Goal: Information Seeking & Learning: Learn about a topic

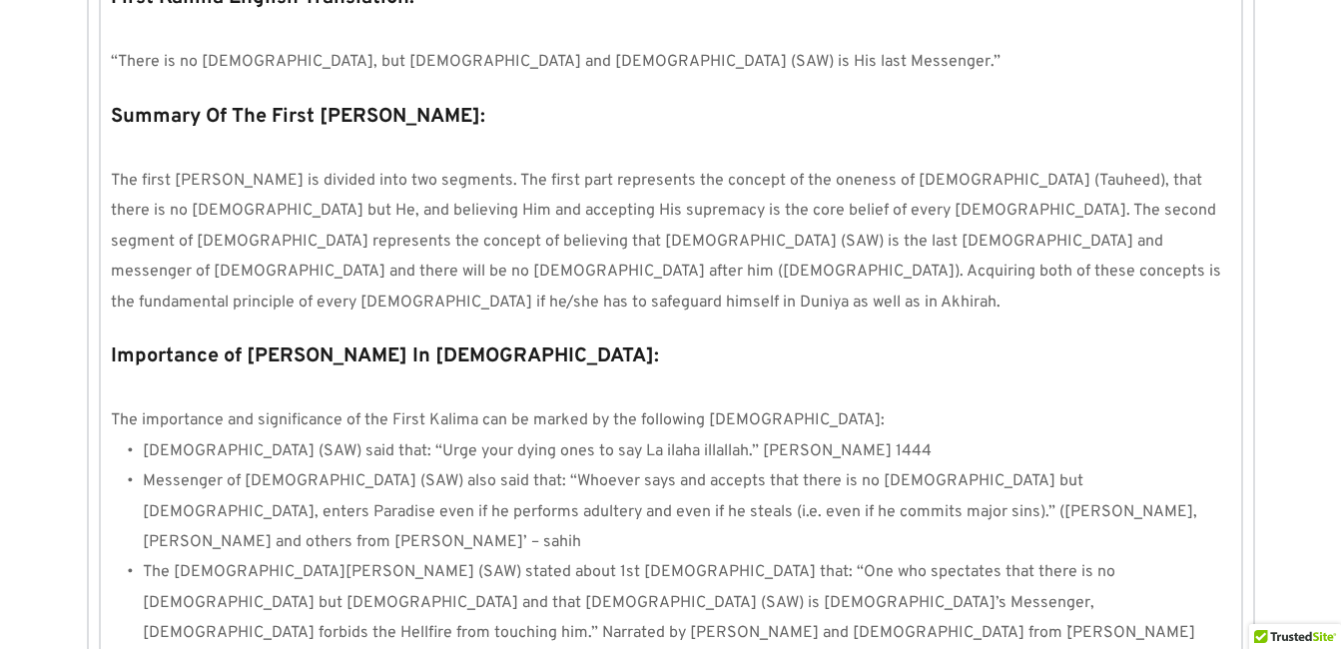
scroll to position [1919, 0]
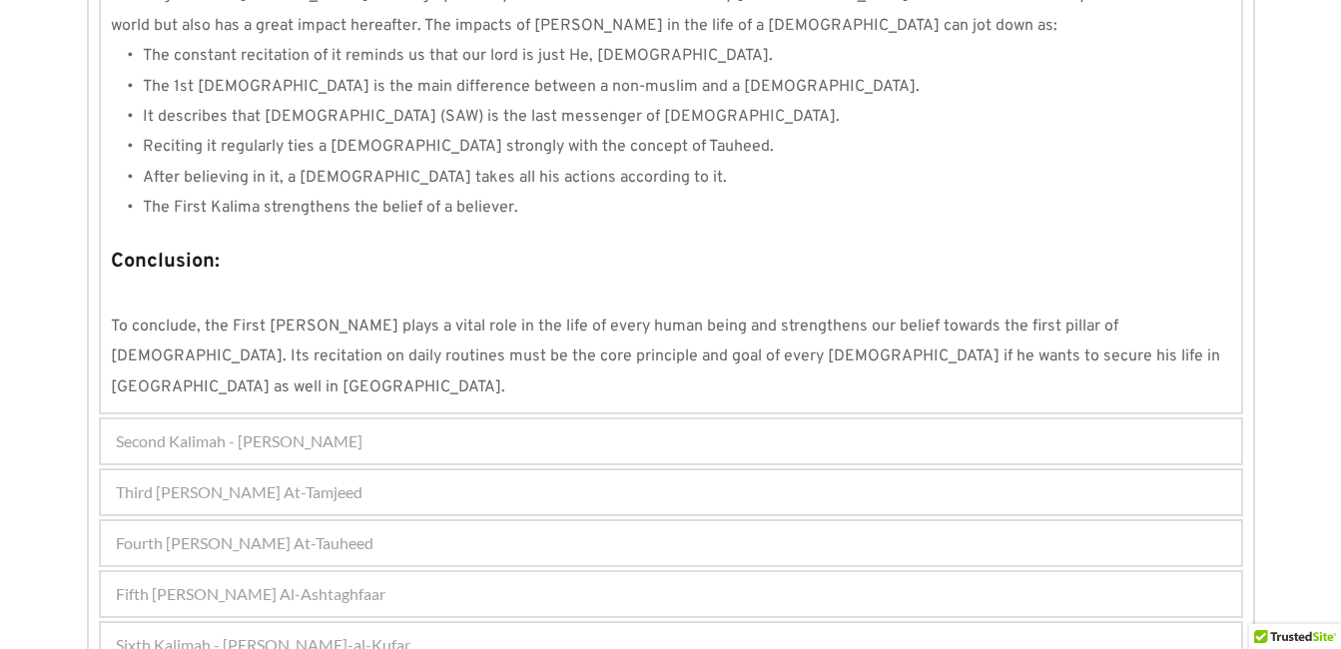
click at [541, 470] on div "Third [PERSON_NAME] At-Tamjeed" at bounding box center [671, 492] width 1140 height 44
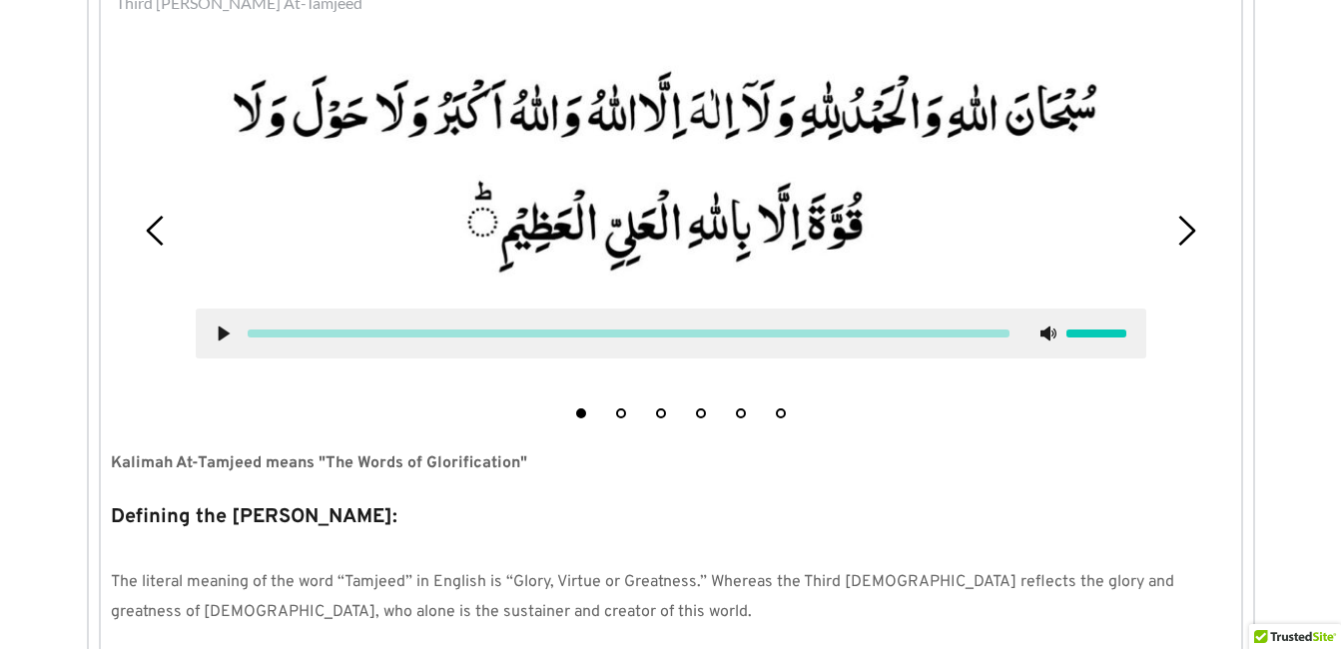
scroll to position [587, 0]
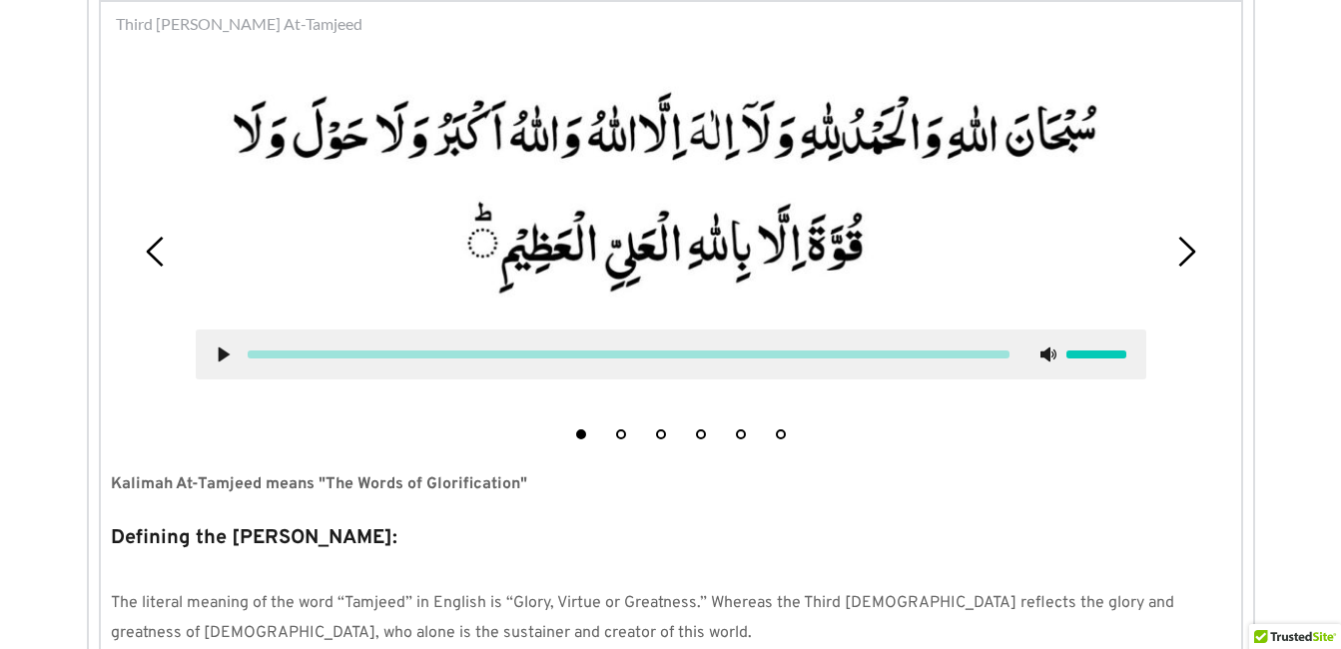
click at [216, 353] on icon at bounding box center [224, 354] width 16 height 16
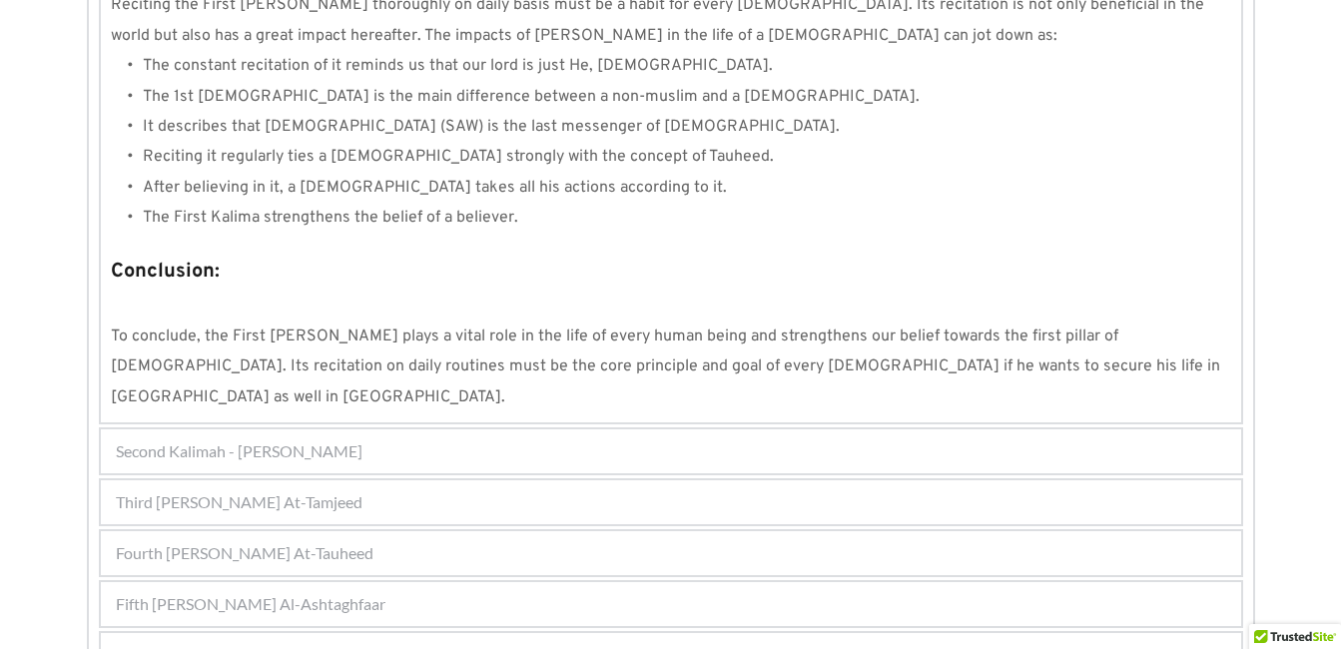
scroll to position [1919, 0]
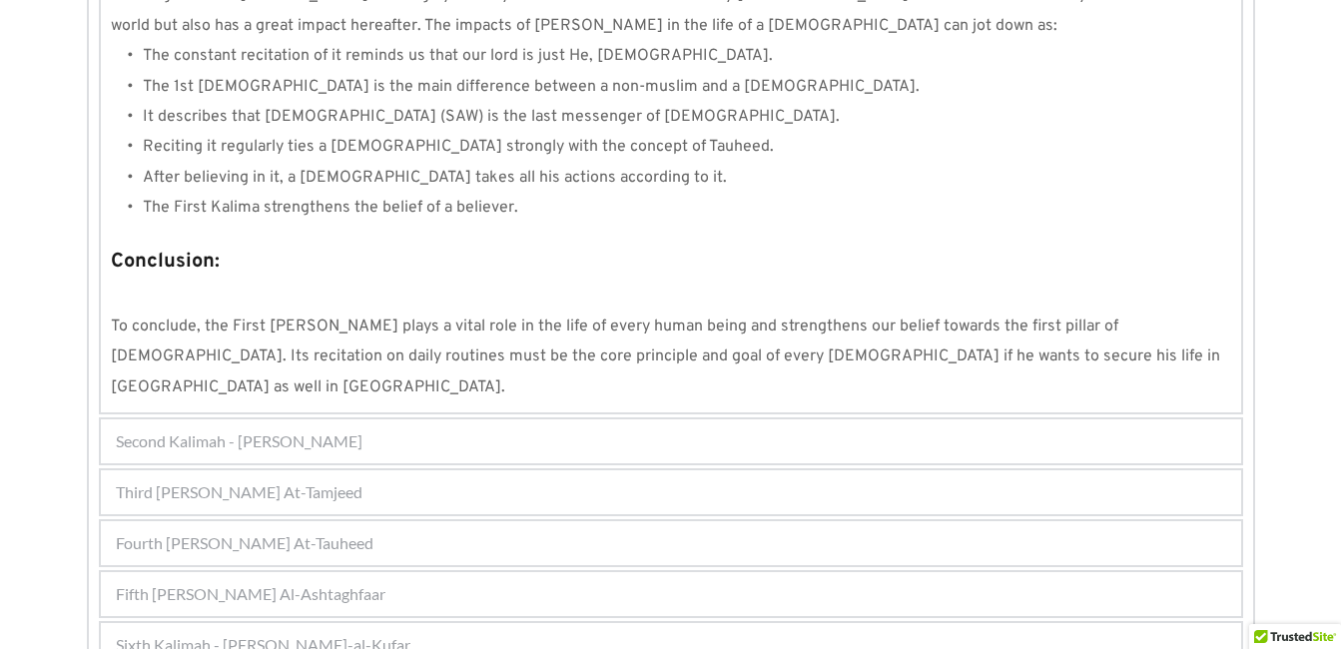
click at [1066, 419] on div "Second Kalimah - [PERSON_NAME]" at bounding box center [671, 441] width 1140 height 44
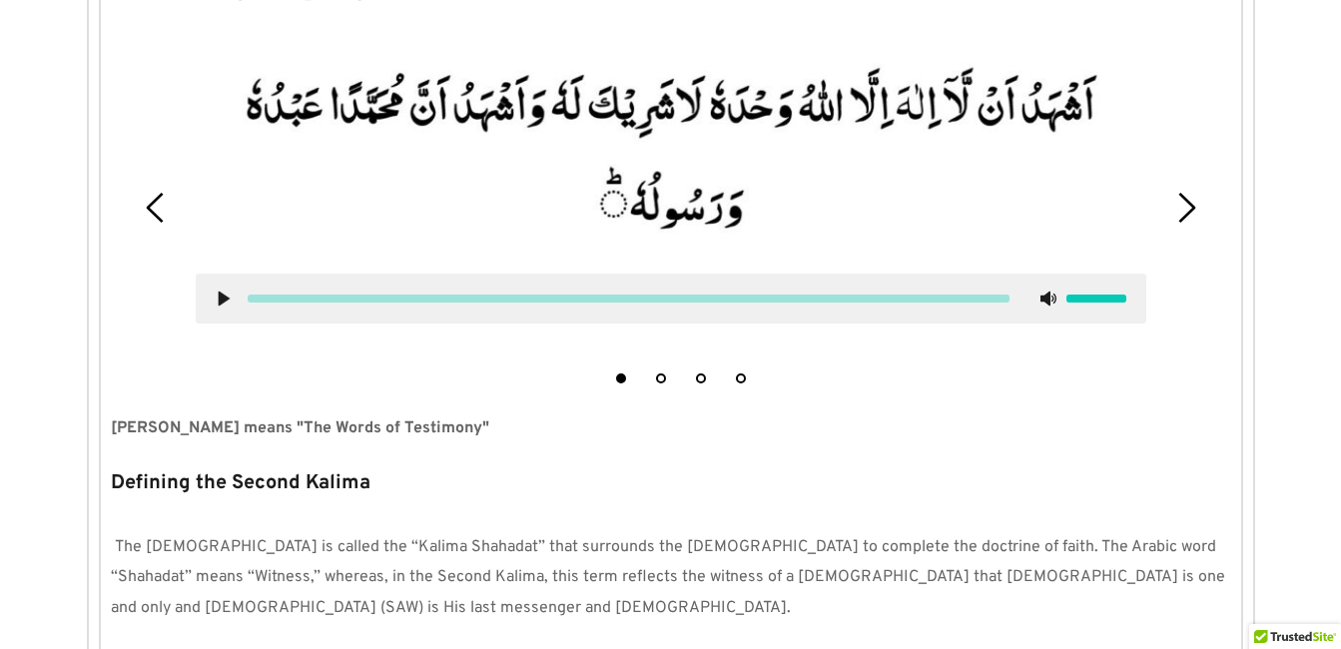
scroll to position [536, 0]
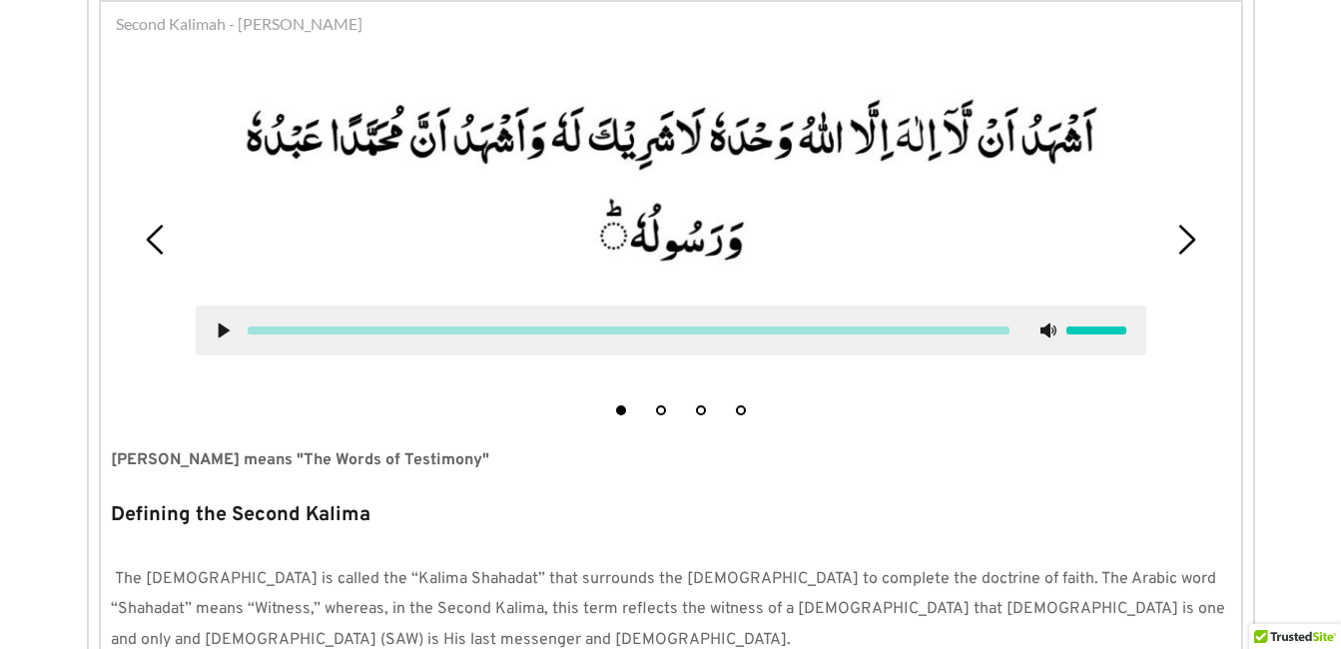
click at [224, 333] on use at bounding box center [223, 330] width 11 height 15
click at [216, 333] on icon at bounding box center [224, 330] width 16 height 16
click at [217, 330] on icon at bounding box center [224, 330] width 16 height 16
click at [227, 328] on use at bounding box center [223, 330] width 13 height 15
click at [350, 400] on div at bounding box center [671, 227] width 980 height 346
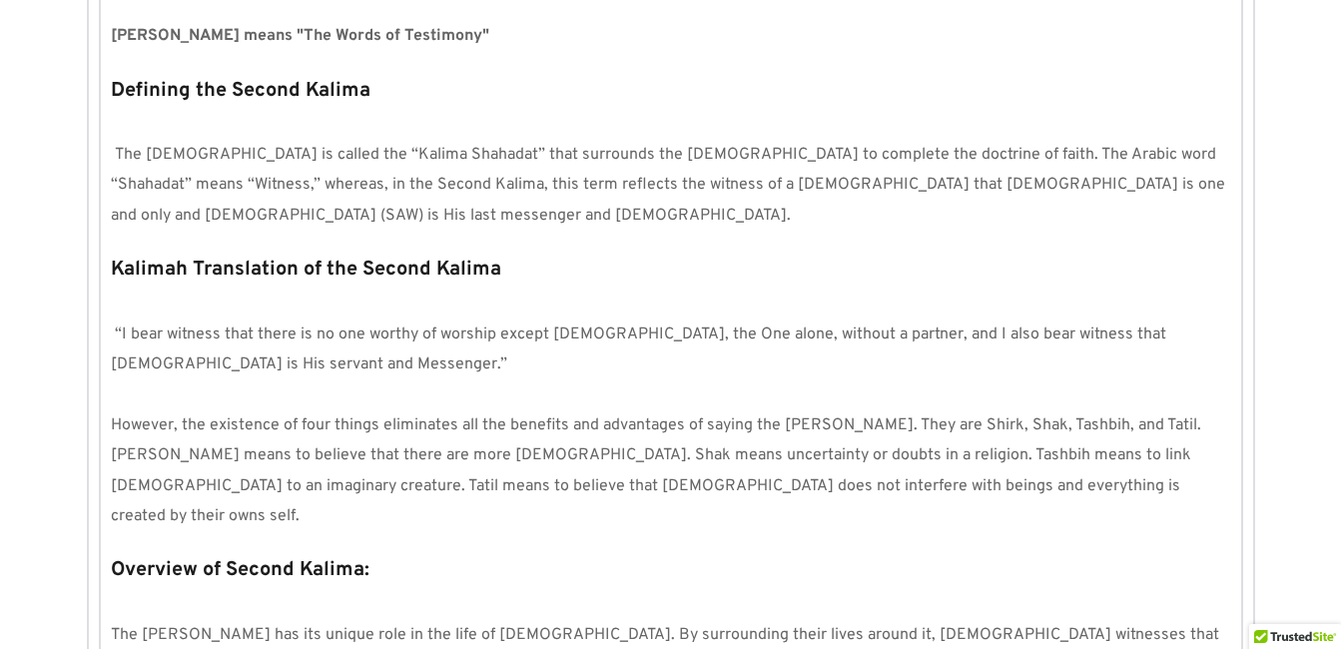
scroll to position [1015, 0]
